Goal: Information Seeking & Learning: Learn about a topic

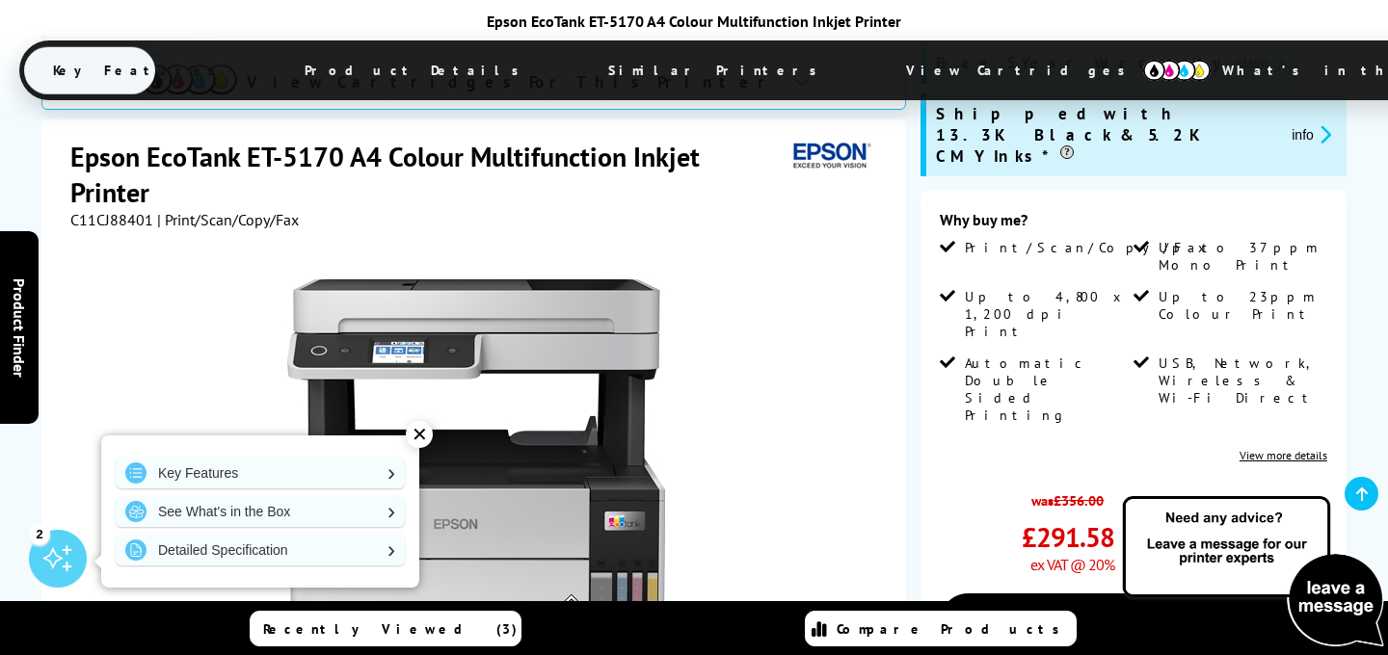
scroll to position [233, 0]
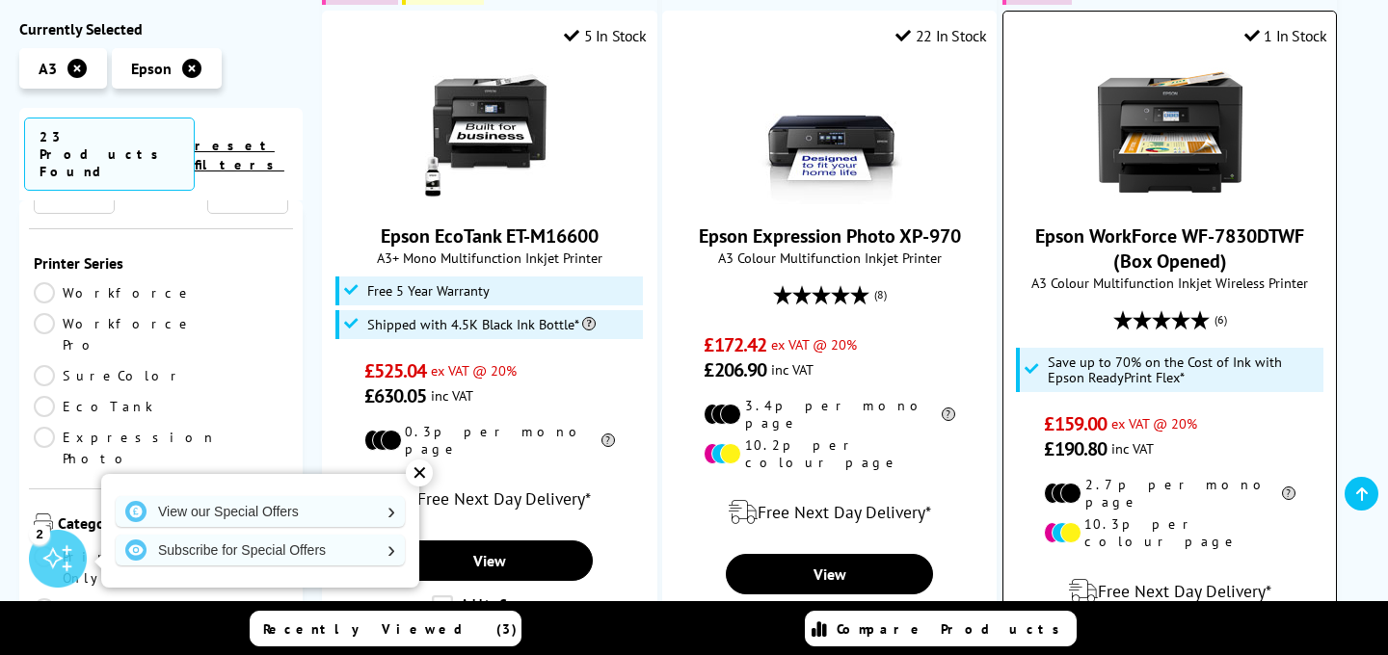
scroll to position [2094, 0]
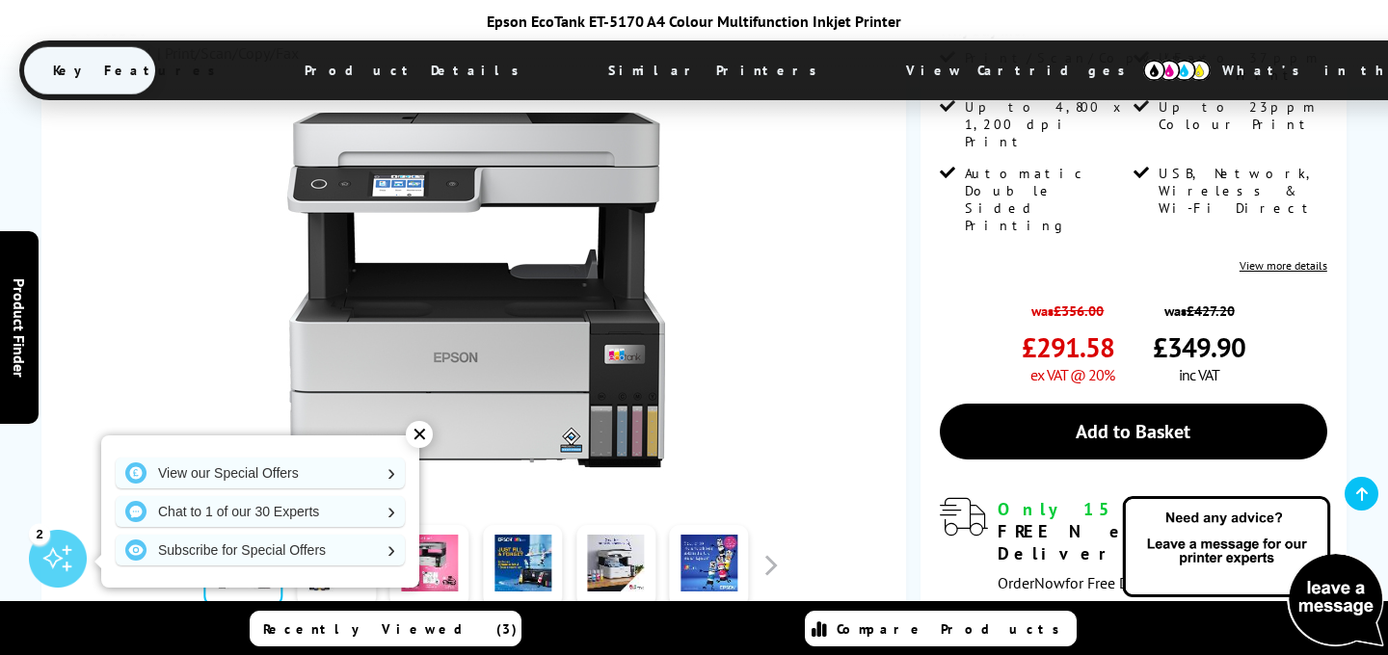
scroll to position [476, 0]
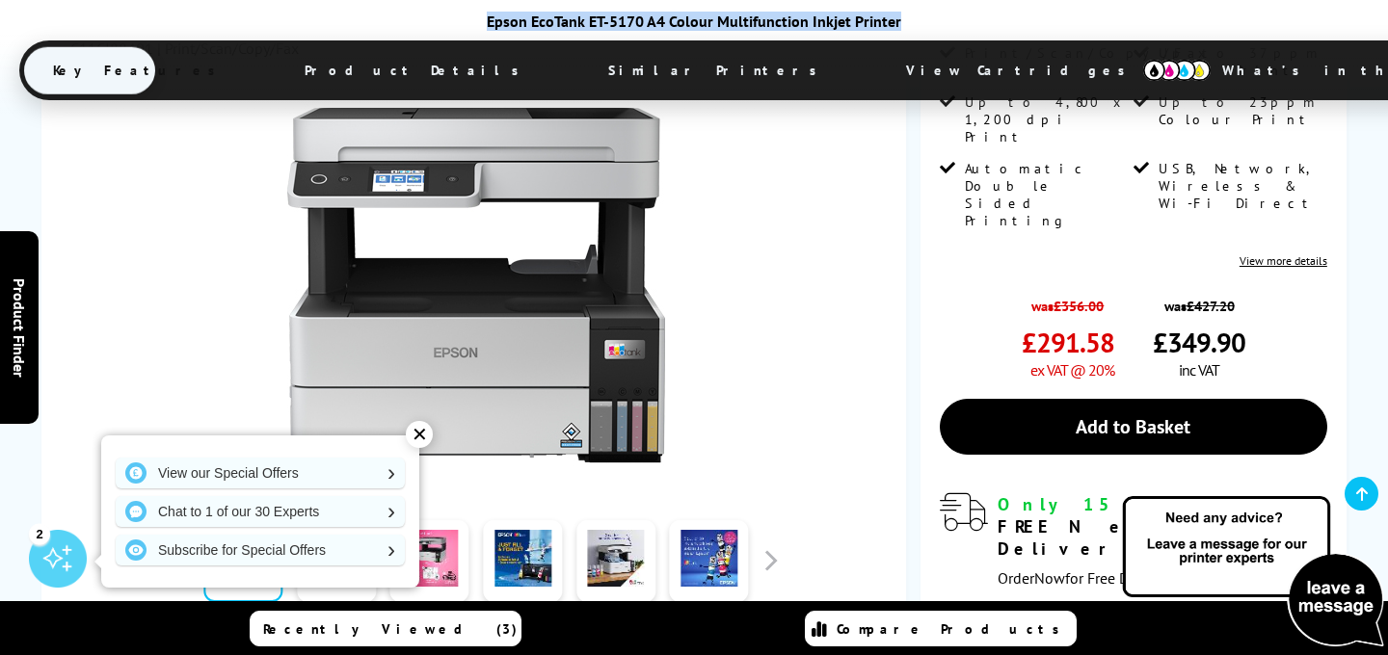
drag, startPoint x: 491, startPoint y: 16, endPoint x: 908, endPoint y: 15, distance: 417.3
click at [908, 15] on div "Epson EcoTank ET-5170 A4 Colour Multifunction Inkjet Printer" at bounding box center [693, 21] width 1349 height 19
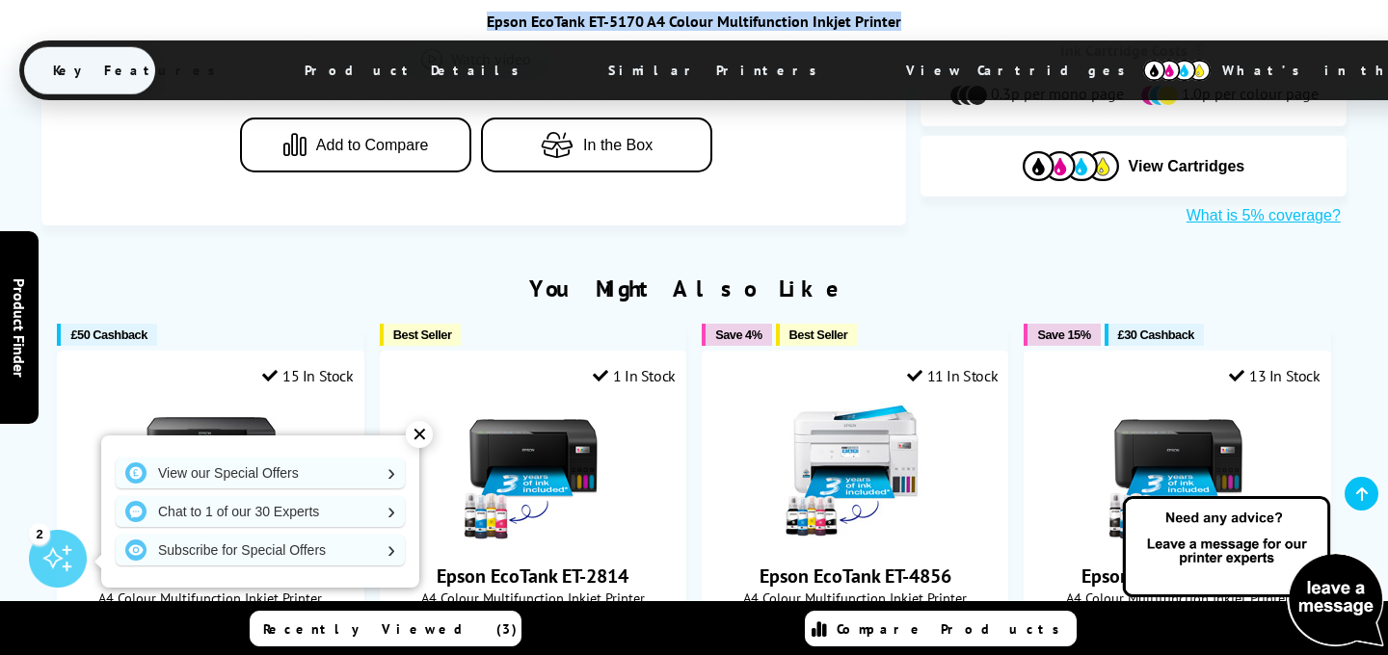
scroll to position [1112, 0]
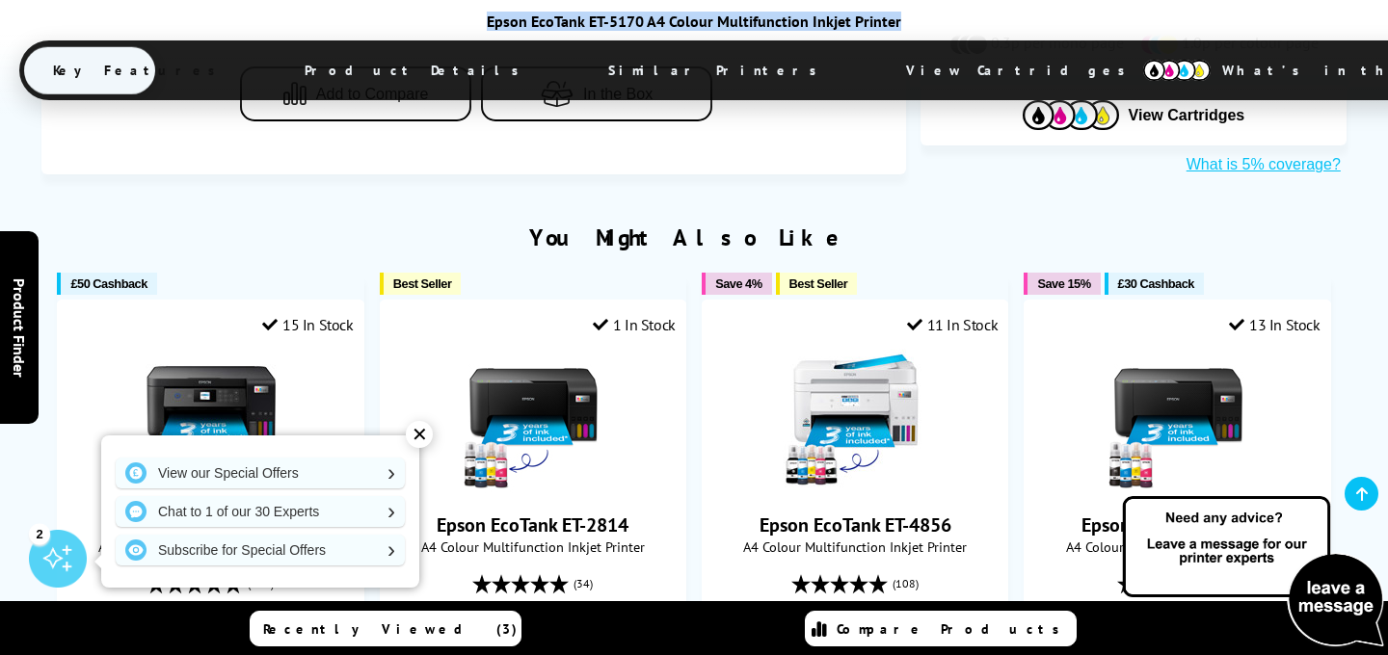
copy div "Epson EcoTank ET-5170 A4 Colour Multifunction Inkjet Printer"
